Goal: Obtain resource: Obtain resource

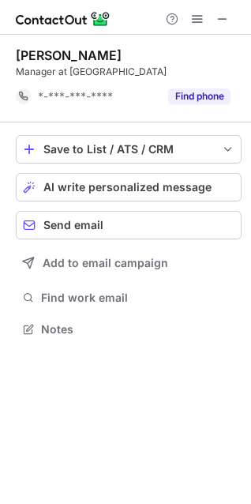
scroll to position [318, 251]
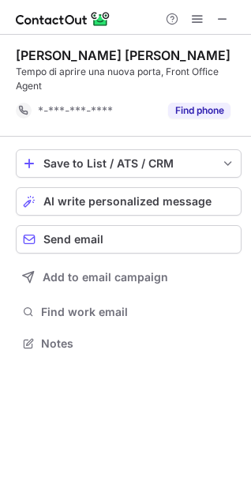
scroll to position [332, 251]
click at [229, 26] on button at bounding box center [222, 18] width 19 height 19
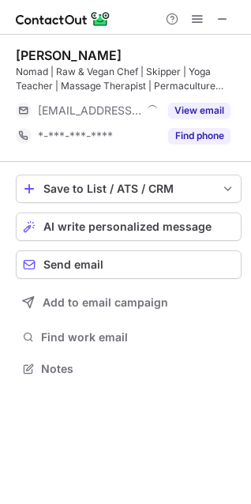
scroll to position [358, 251]
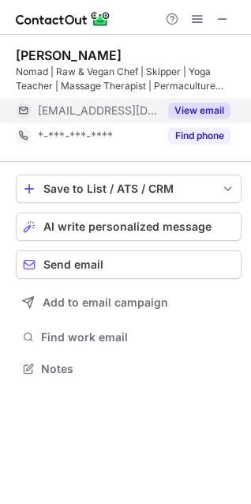
click at [186, 108] on button "View email" at bounding box center [199, 111] width 62 height 16
click at [223, 107] on div "[EMAIL_ADDRESS][DOMAIN_NAME]" at bounding box center [134, 110] width 193 height 14
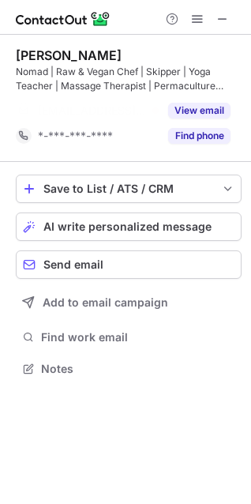
scroll to position [332, 251]
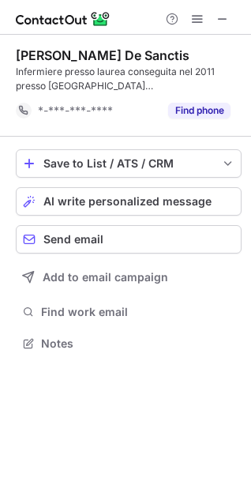
scroll to position [332, 251]
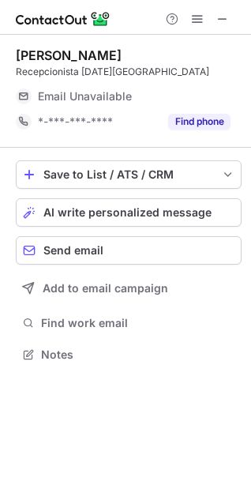
scroll to position [344, 251]
